Goal: Task Accomplishment & Management: Complete application form

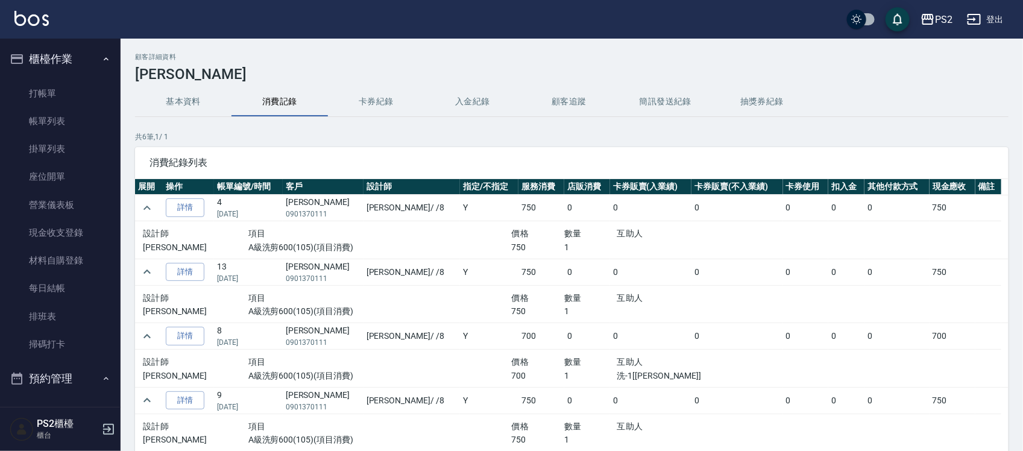
scroll to position [145, 0]
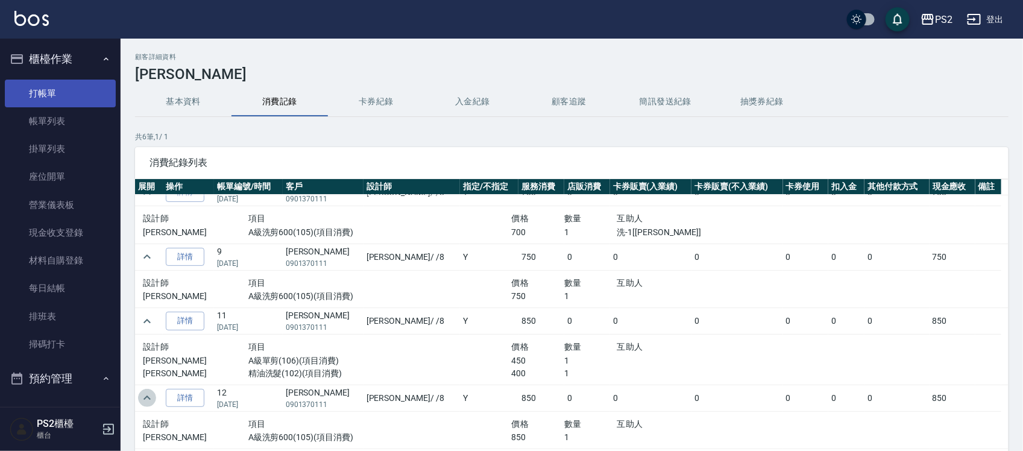
click at [80, 93] on link "打帳單" at bounding box center [60, 94] width 111 height 28
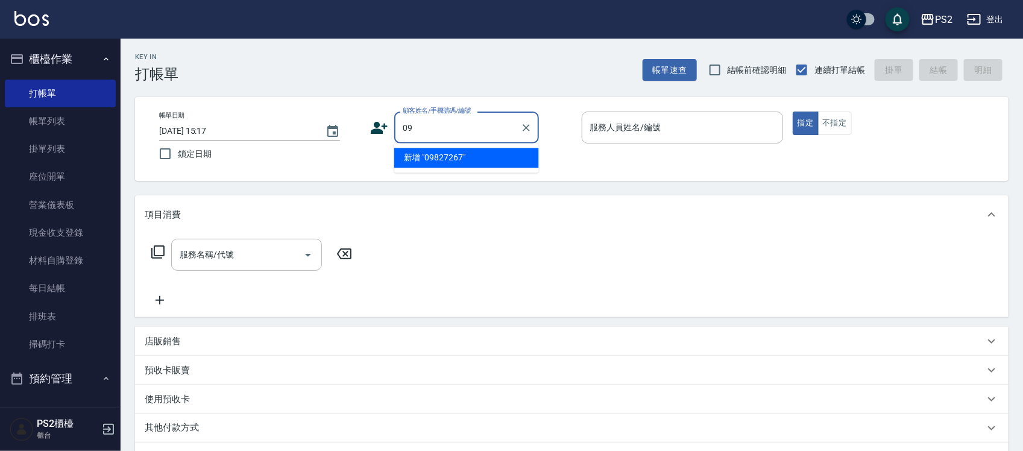
type input "0"
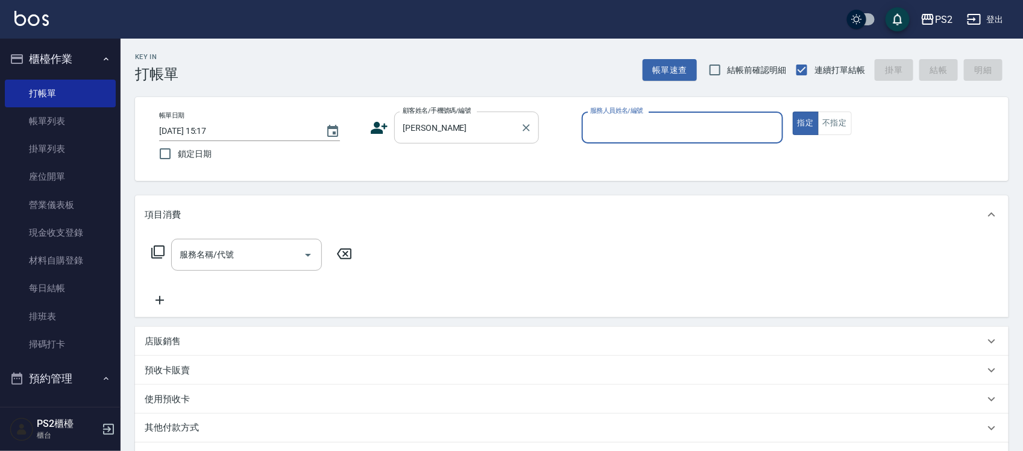
click at [490, 125] on input "[PERSON_NAME]" at bounding box center [458, 127] width 116 height 21
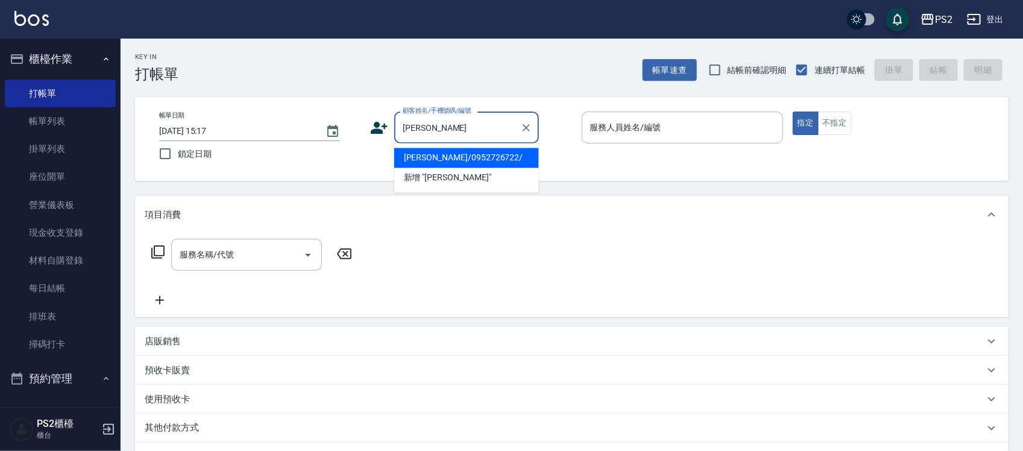
click at [487, 151] on li "[PERSON_NAME]/0952726722/" at bounding box center [466, 158] width 145 height 20
type input "[PERSON_NAME]/0952726722/"
type input "Lori-8"
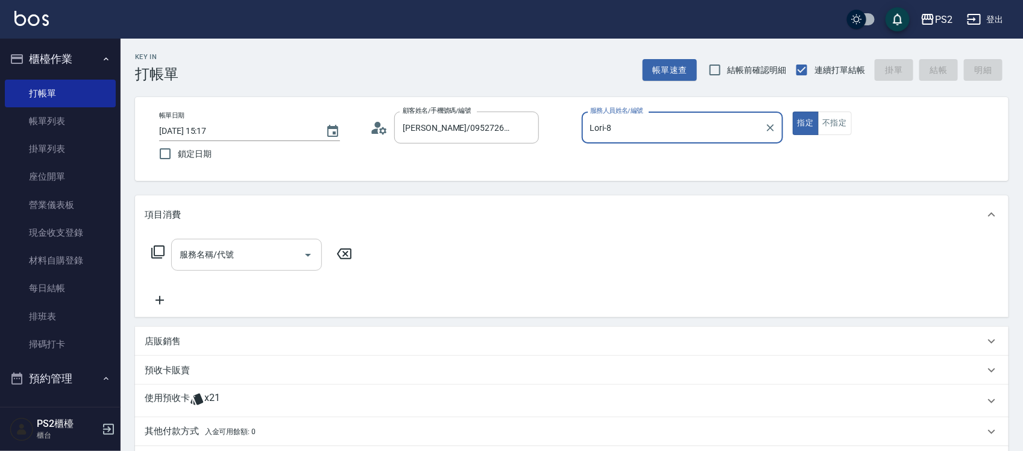
click at [251, 246] on input "服務名稱/代號" at bounding box center [238, 254] width 122 height 21
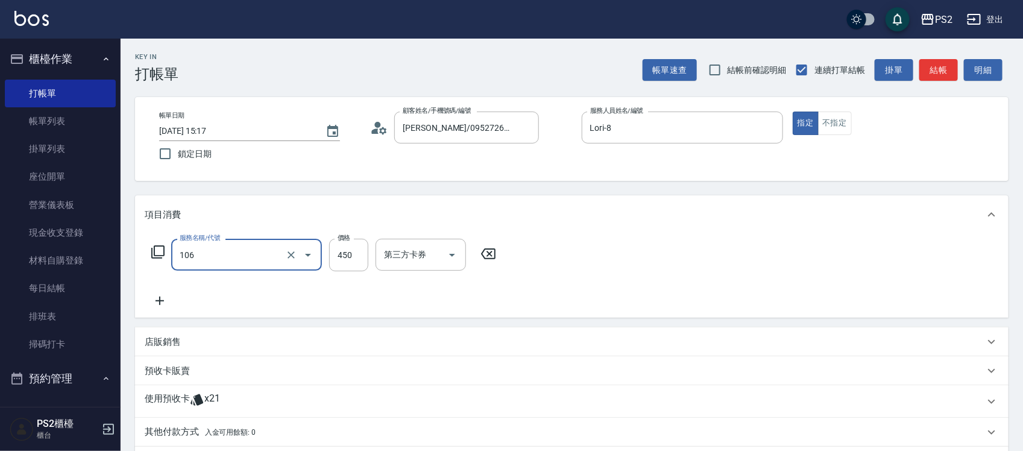
type input "A級單剪(106)"
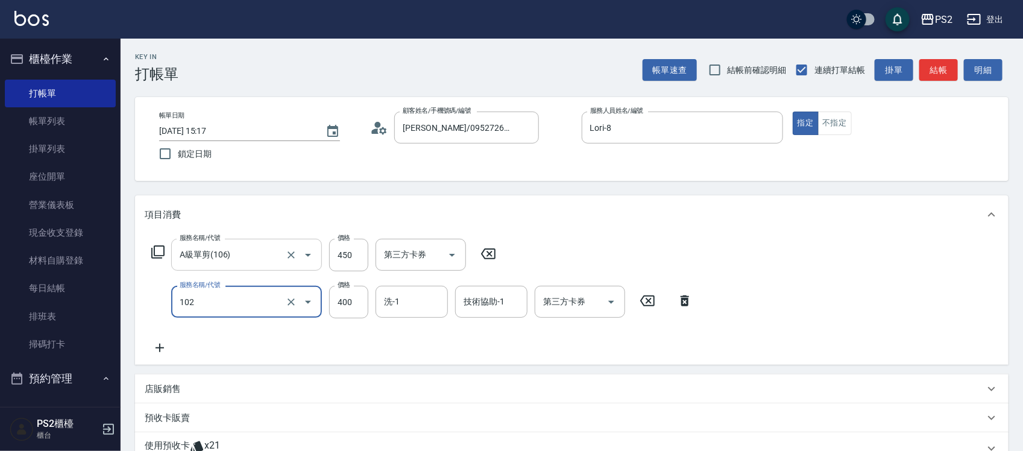
type input "精油洗髮(102)"
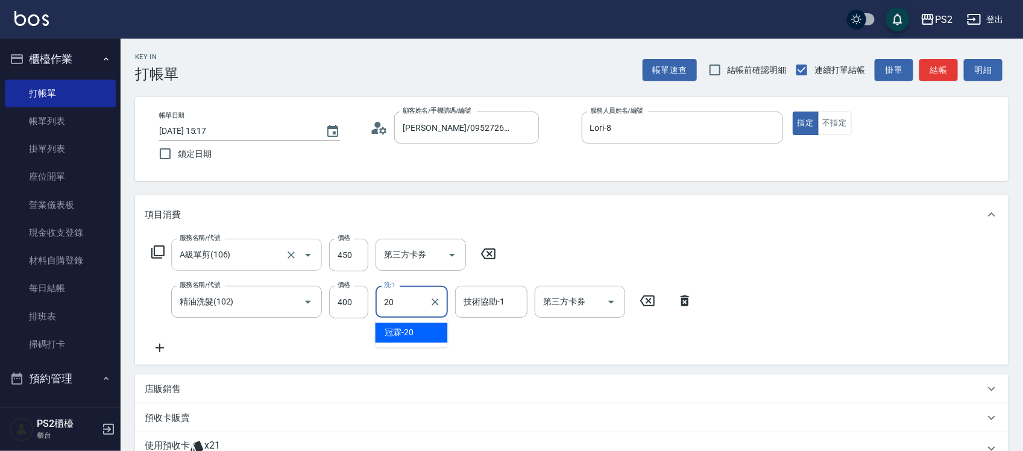
type input "[PERSON_NAME]-20"
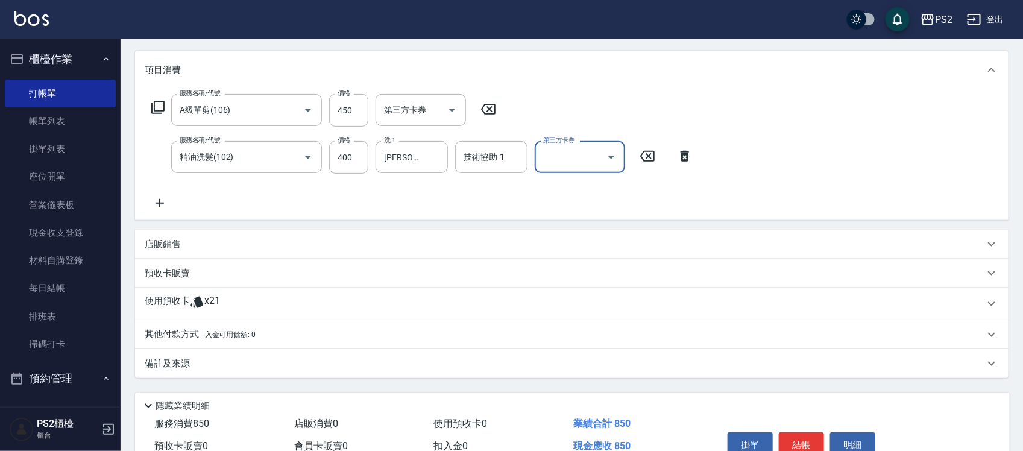
scroll to position [207, 0]
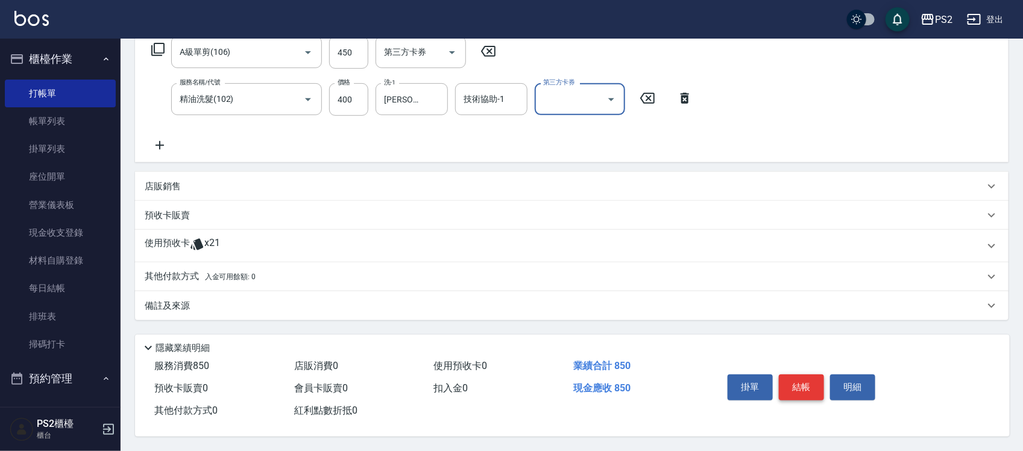
click at [805, 378] on button "結帳" at bounding box center [801, 387] width 45 height 25
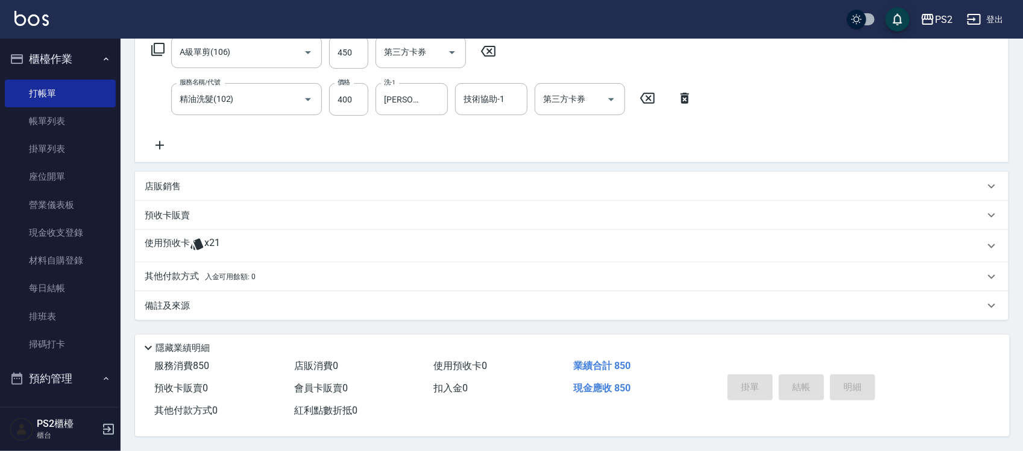
type input "[DATE] 15:18"
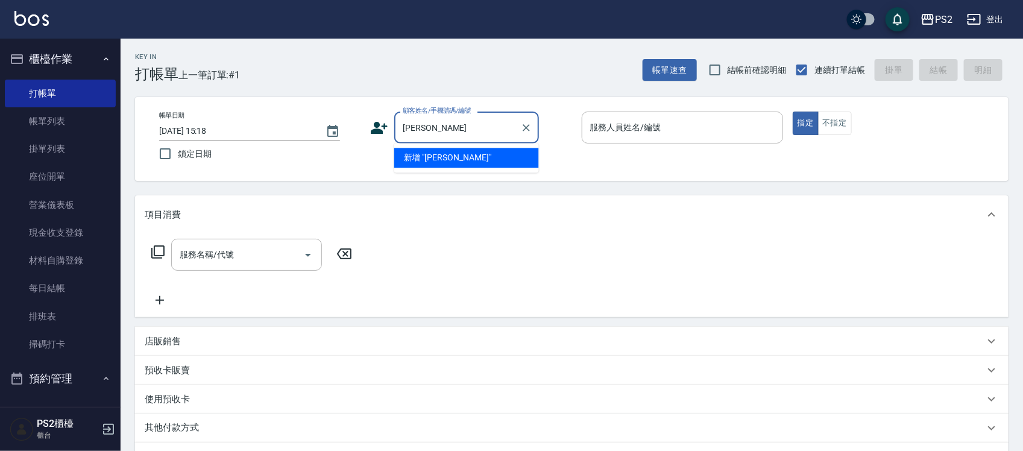
type input "王"
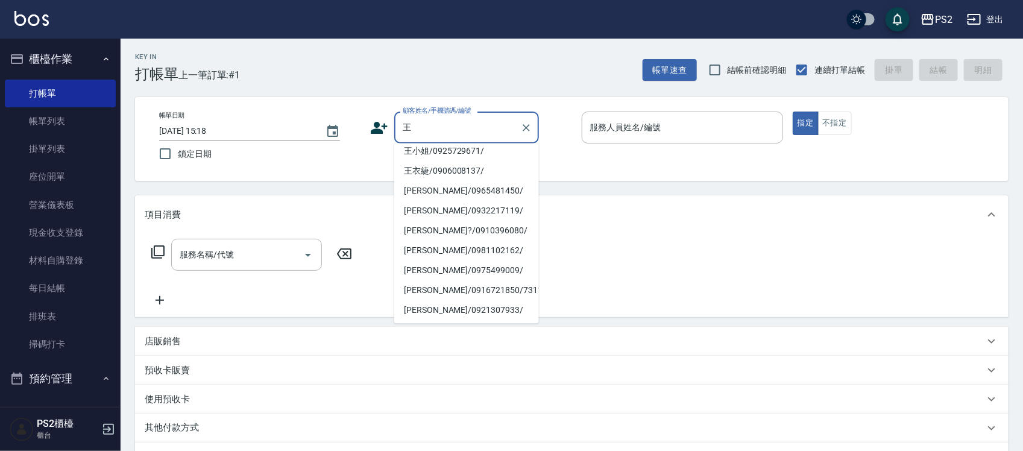
scroll to position [246, 0]
type input "\"
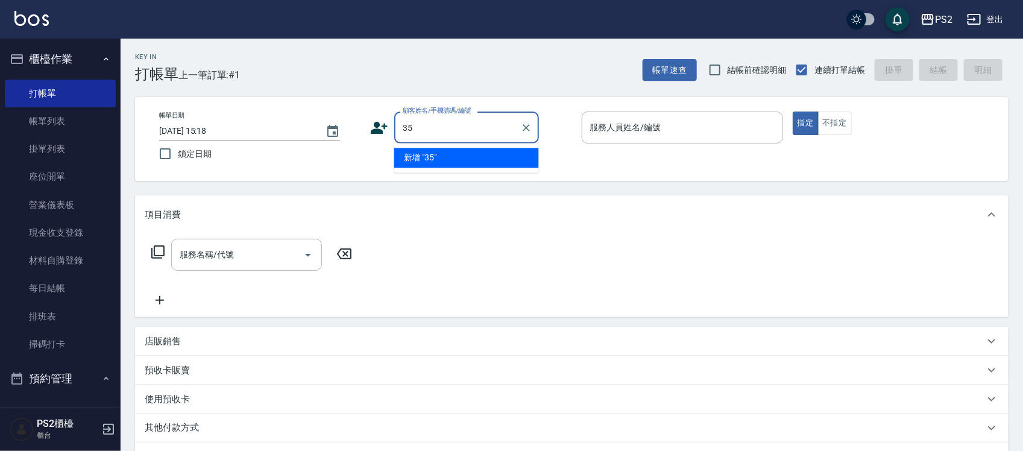
type input "3"
type input "王"
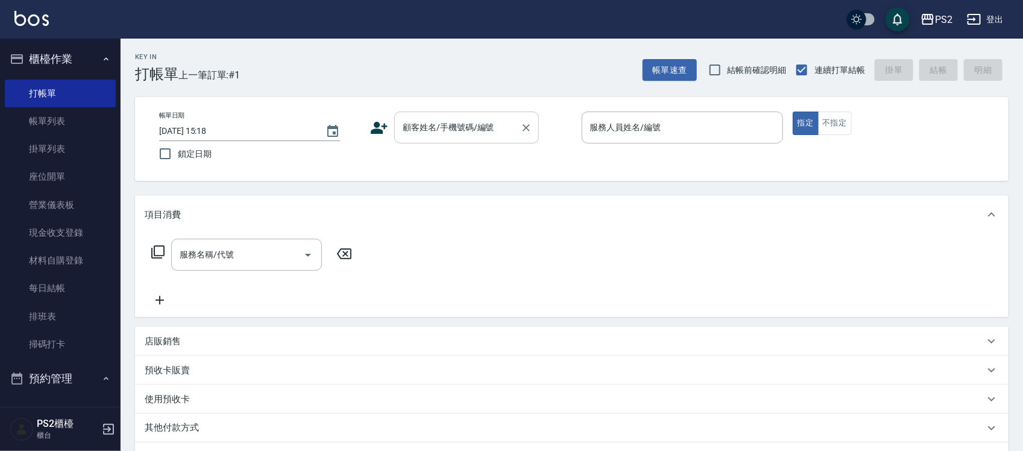
drag, startPoint x: 474, startPoint y: 95, endPoint x: 474, endPoint y: 115, distance: 19.9
drag, startPoint x: 474, startPoint y: 115, endPoint x: 446, endPoint y: 130, distance: 31.6
click at [446, 130] on div "顧客姓名/手機號碼/編號 顧客姓名/手機號碼/編號" at bounding box center [466, 128] width 145 height 32
click at [446, 130] on input "顧客姓名/手機號碼/編號" at bounding box center [458, 127] width 116 height 21
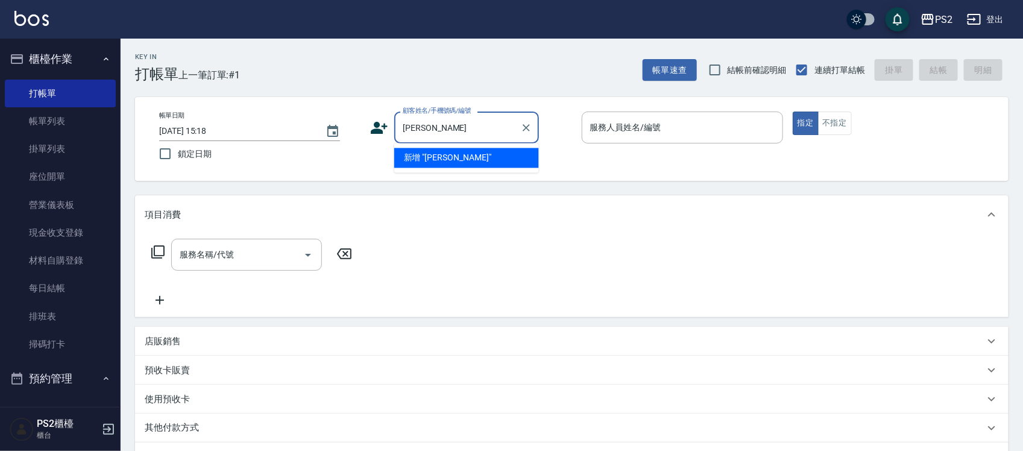
type input "王"
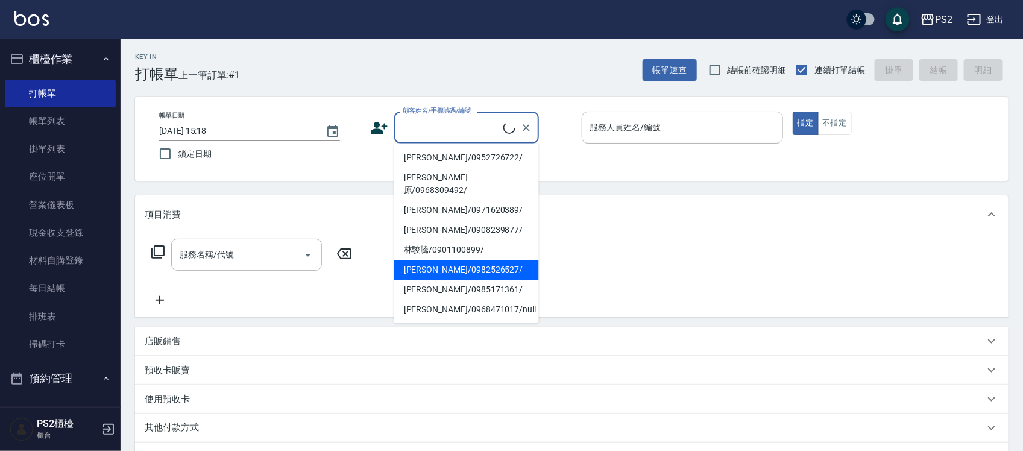
drag, startPoint x: 437, startPoint y: 142, endPoint x: 416, endPoint y: 115, distance: 34.4
click at [416, 115] on label "顧客姓名/手機號碼/編號" at bounding box center [437, 110] width 69 height 9
click at [416, 117] on input "顧客姓名/手機號碼/編號" at bounding box center [452, 127] width 104 height 21
click at [416, 115] on label "顧客姓名/手機號碼/編號" at bounding box center [437, 110] width 69 height 9
click at [416, 117] on input "顧客姓名/手機號碼/編號" at bounding box center [452, 127] width 104 height 21
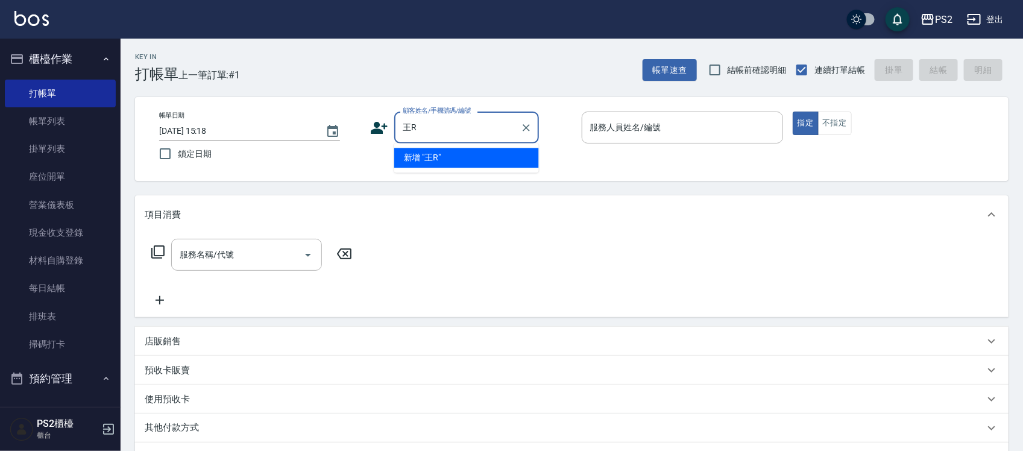
type input "王"
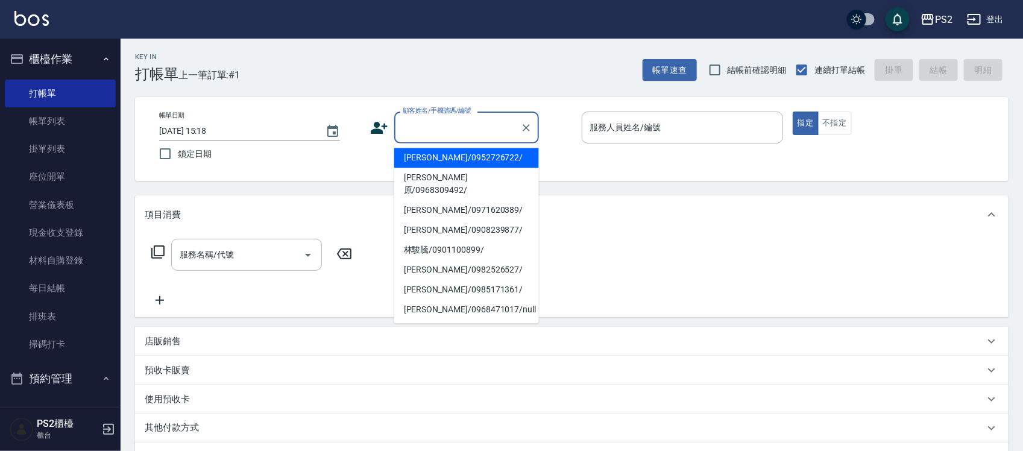
click at [507, 64] on div "Key In 打帳單 上一筆訂單:#1 帳單速查 結帳前確認明細 連續打單結帳 掛單 結帳 明細" at bounding box center [565, 61] width 888 height 44
